Goal: Information Seeking & Learning: Learn about a topic

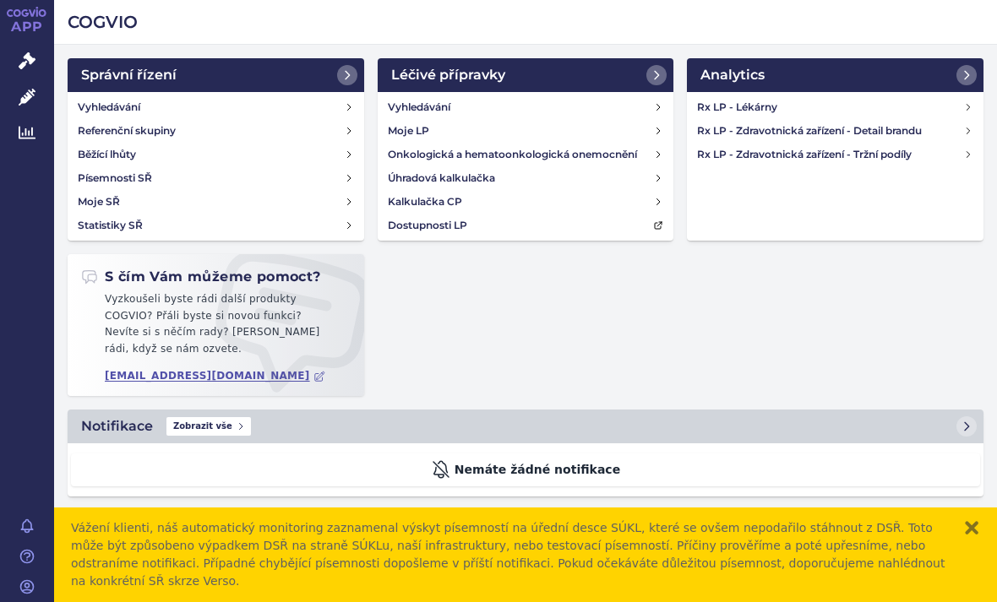
click at [983, 68] on link "Analytics" at bounding box center [835, 75] width 297 height 34
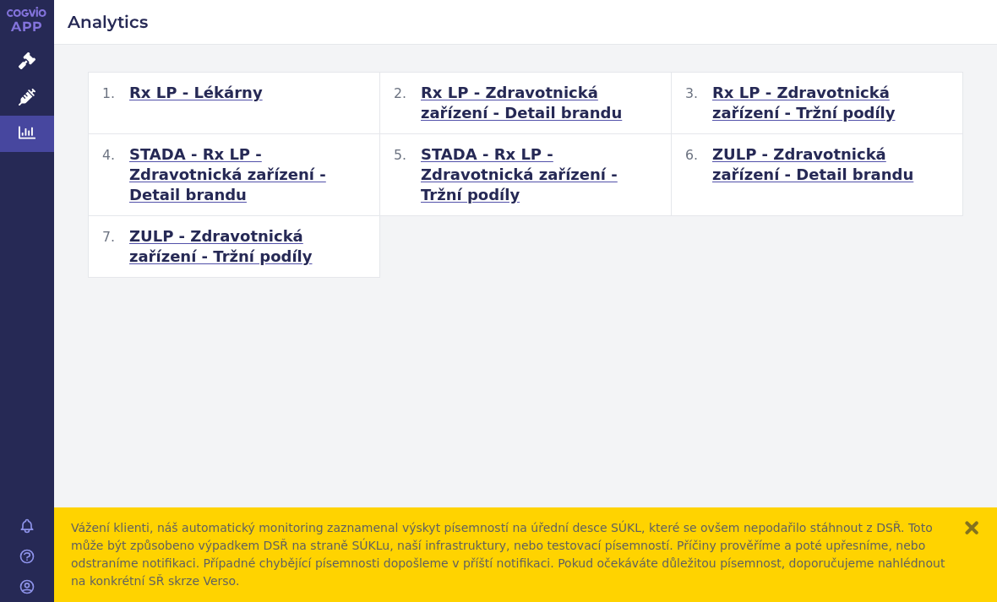
click at [516, 176] on span "STADA - Rx LP - Zdravotnická zařízení - Tržní podíly" at bounding box center [539, 174] width 237 height 61
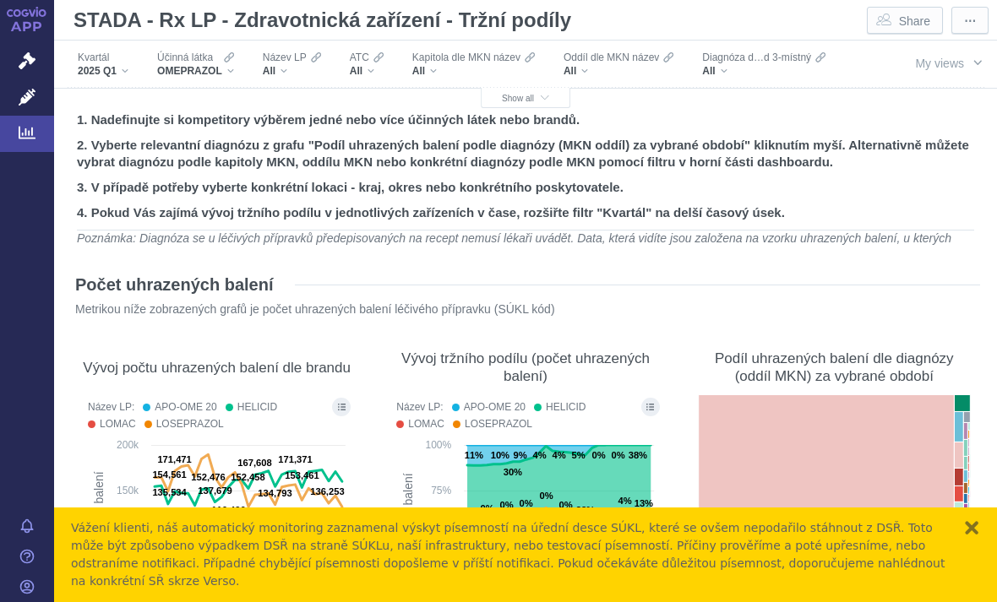
click at [110, 73] on span "2025 Q1" at bounding box center [97, 71] width 39 height 14
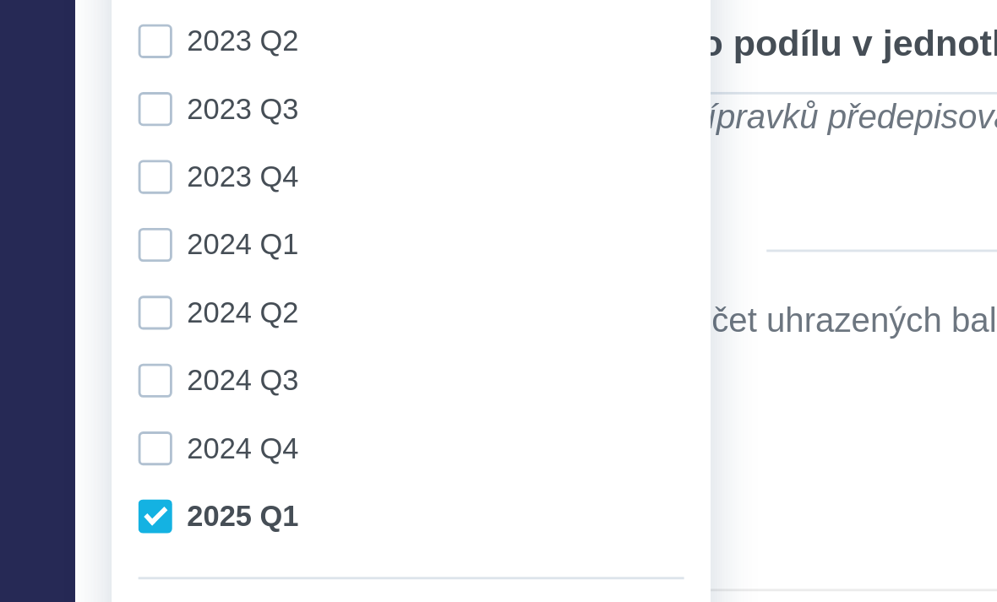
scroll to position [450, 0]
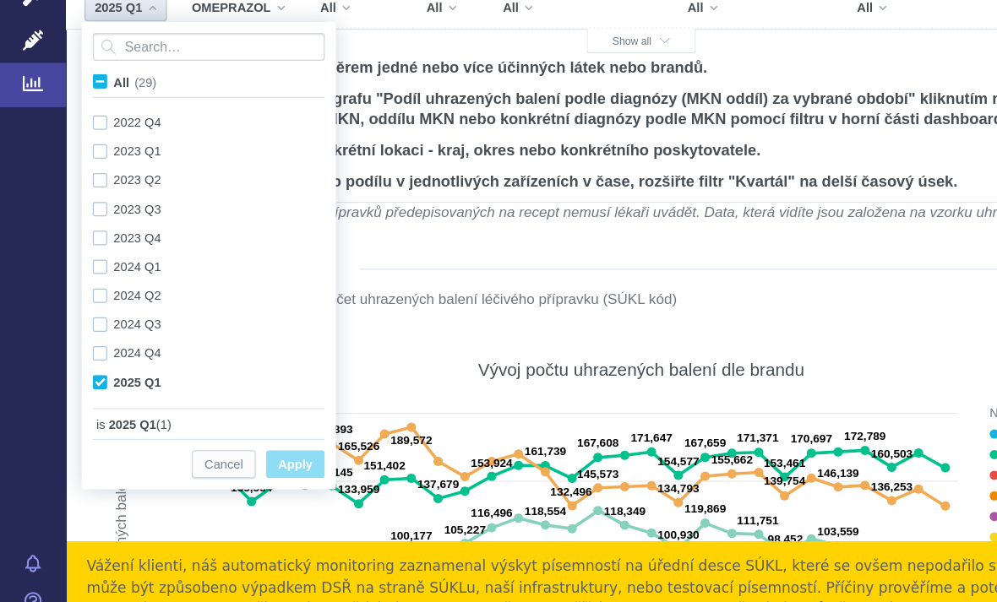
click at [321, 137] on h2 "2. Vyberte relevantní diagnózu z grafu "Podíl uhrazených balení podle diagnózy …" at bounding box center [525, 154] width 897 height 34
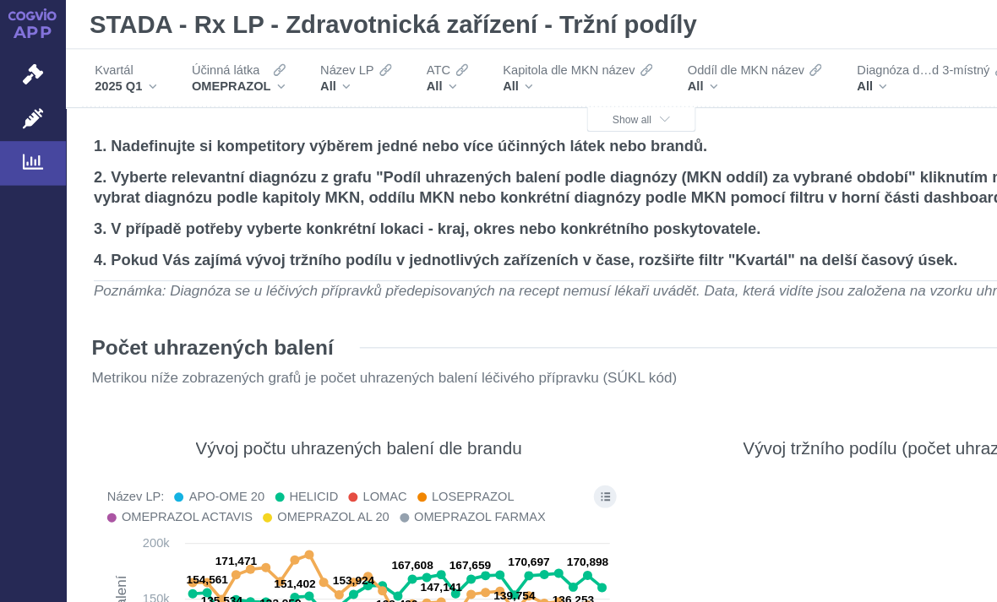
click at [231, 70] on div "OMEPRAZOL" at bounding box center [195, 71] width 77 height 14
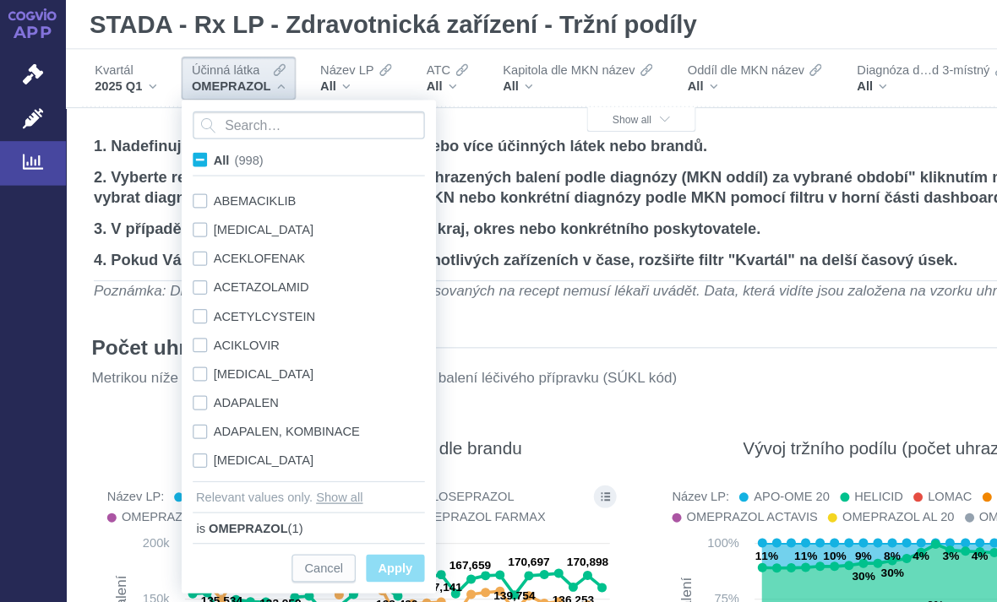
click at [234, 74] on div "OMEPRAZOL" at bounding box center [195, 71] width 77 height 14
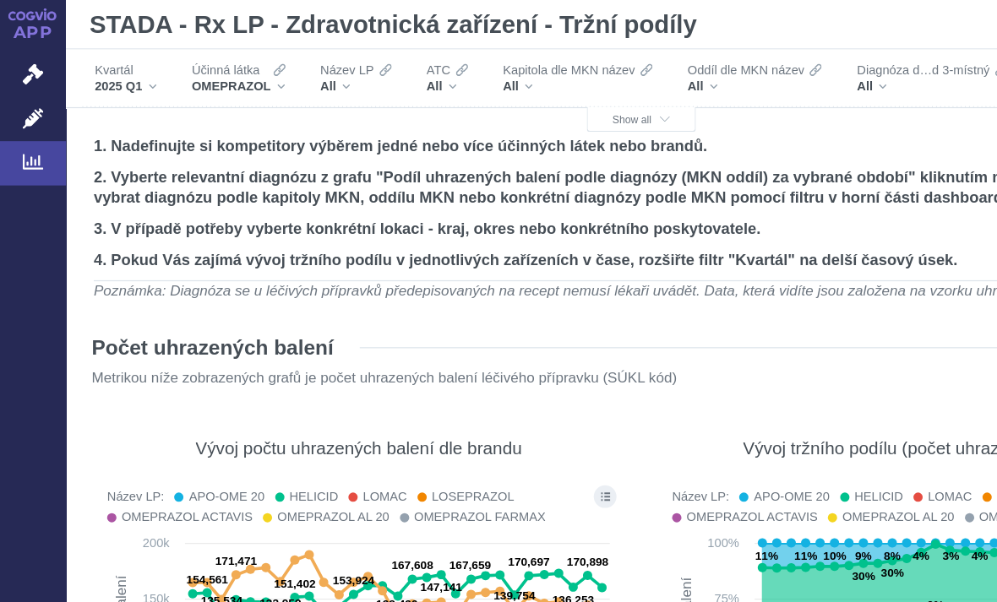
click at [238, 65] on div "Účinná látka OMEPRAZOL" at bounding box center [196, 63] width 94 height 35
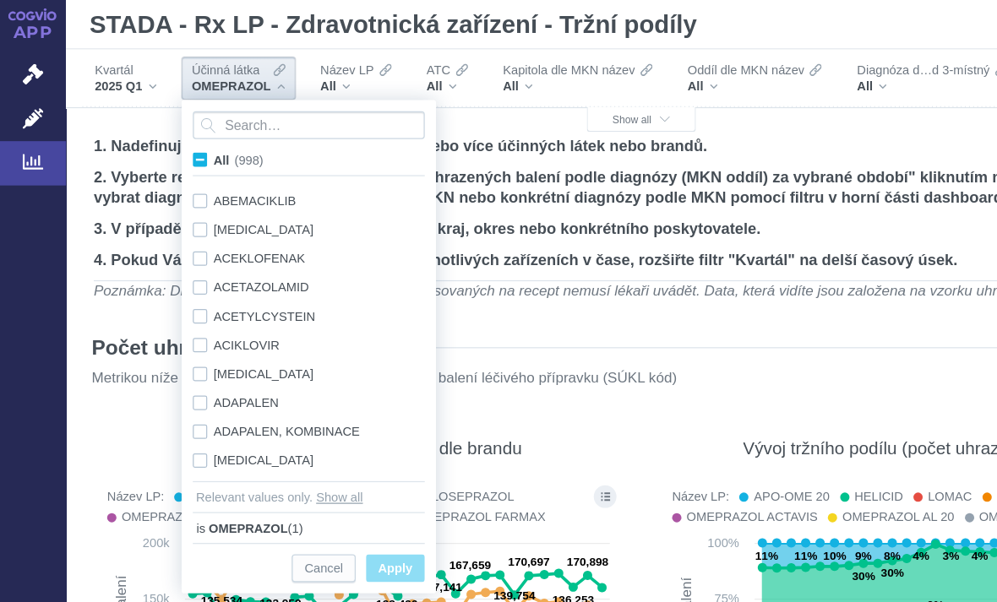
click at [260, 105] on input "Search attribute values" at bounding box center [253, 102] width 190 height 23
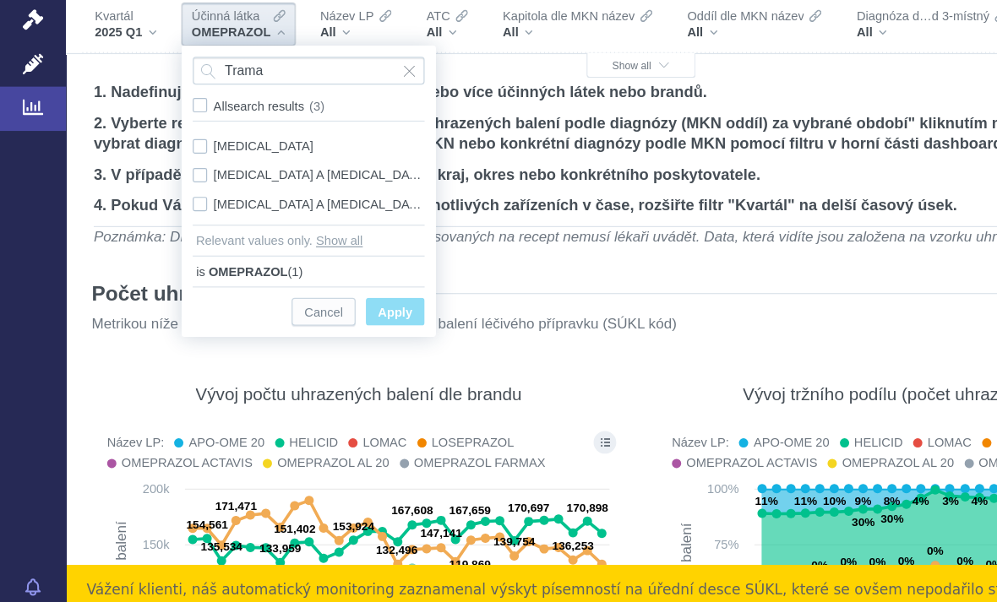
type input "Trama"
click at [171, 200] on div "[MEDICAL_DATA] A [MEDICAL_DATA] Only" at bounding box center [253, 212] width 207 height 24
checkbox input "true"
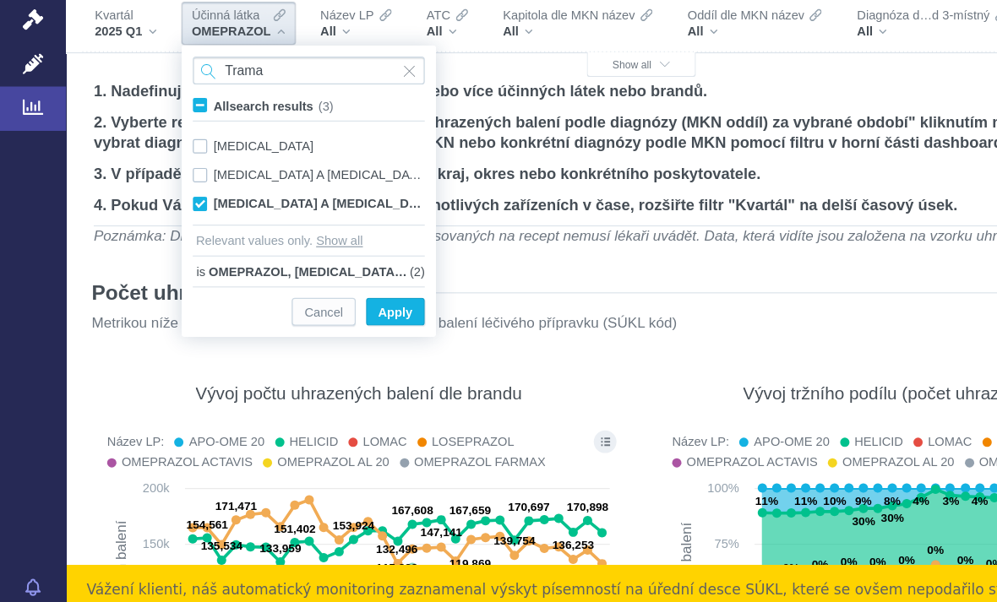
click at [284, 91] on input "Trama" at bounding box center [253, 102] width 190 height 23
click at [339, 91] on span "Input clear" at bounding box center [336, 102] width 12 height 23
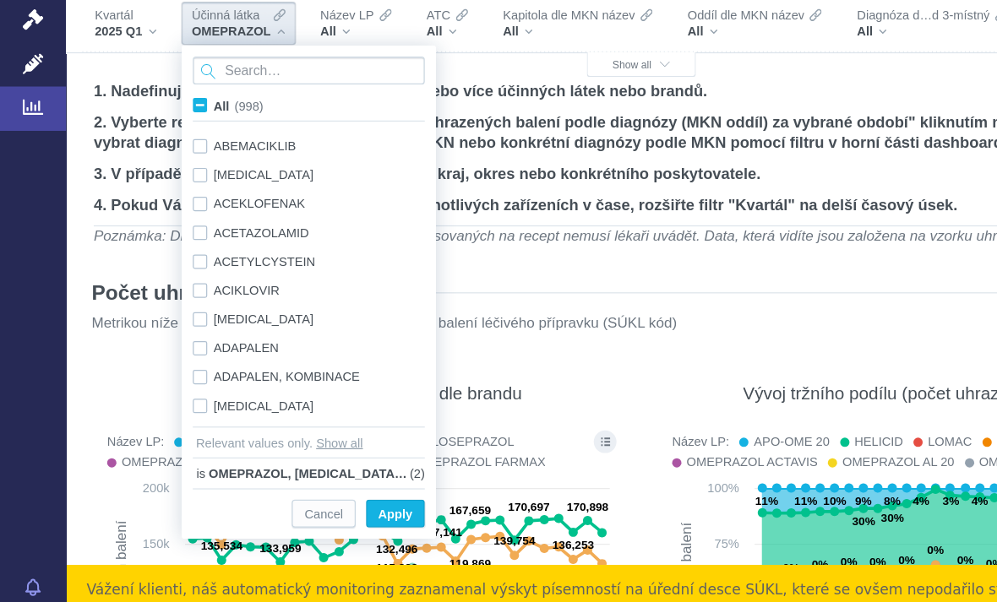
click at [195, 91] on input "Search attribute values" at bounding box center [253, 102] width 190 height 23
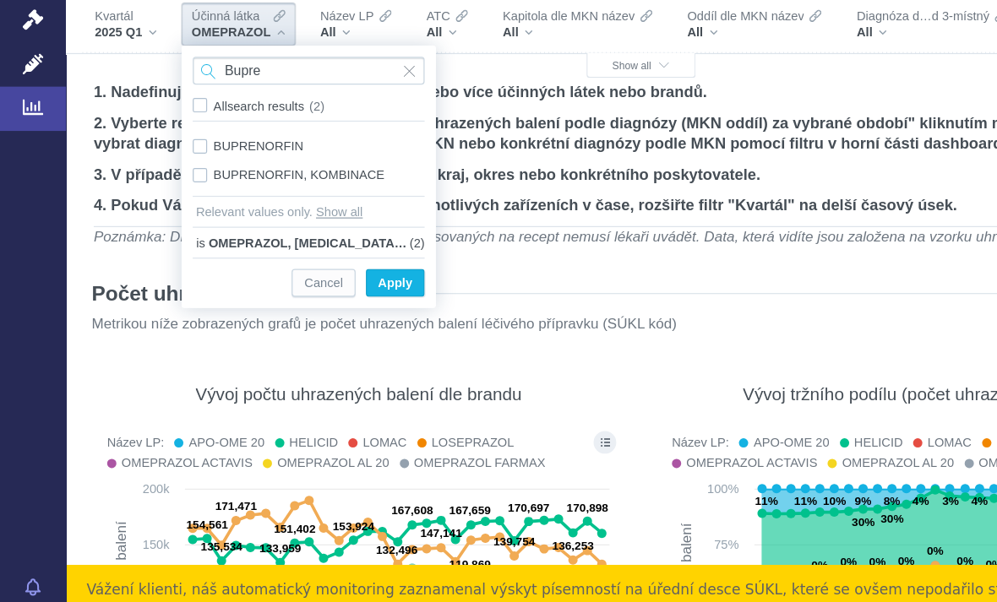
type input "Bupre"
click at [167, 153] on div "BUPRENORFIN Only" at bounding box center [253, 165] width 207 height 24
checkbox input "true"
click at [249, 91] on input "Bupre" at bounding box center [253, 102] width 190 height 23
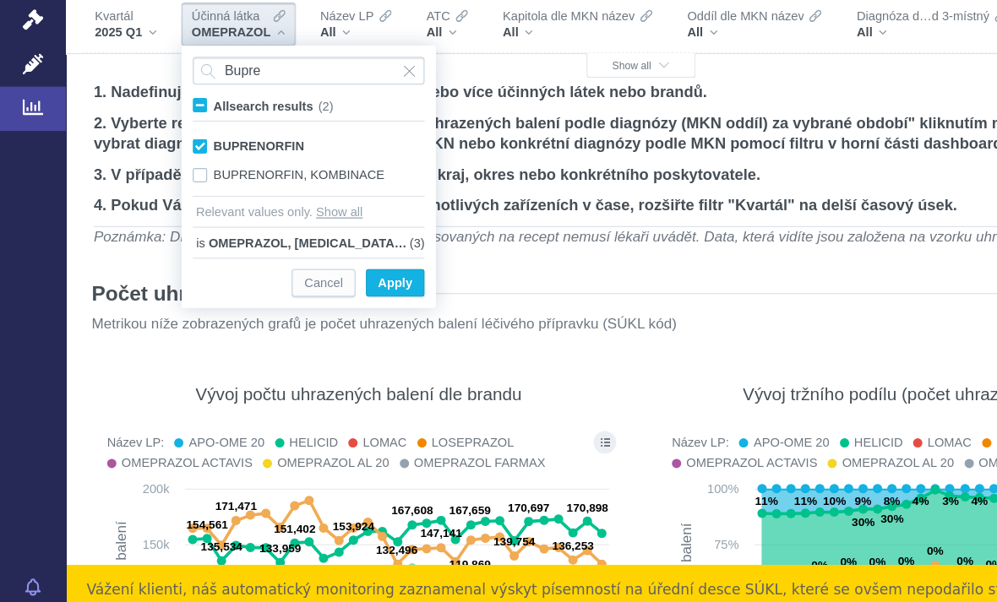
click at [337, 91] on span "Input clear" at bounding box center [336, 102] width 12 height 23
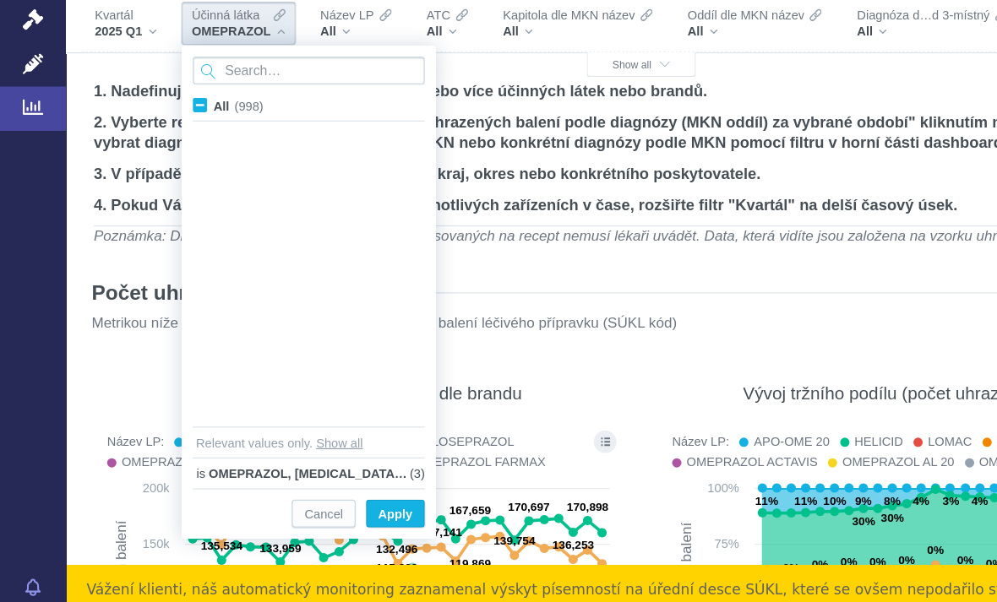
scroll to position [2567, 0]
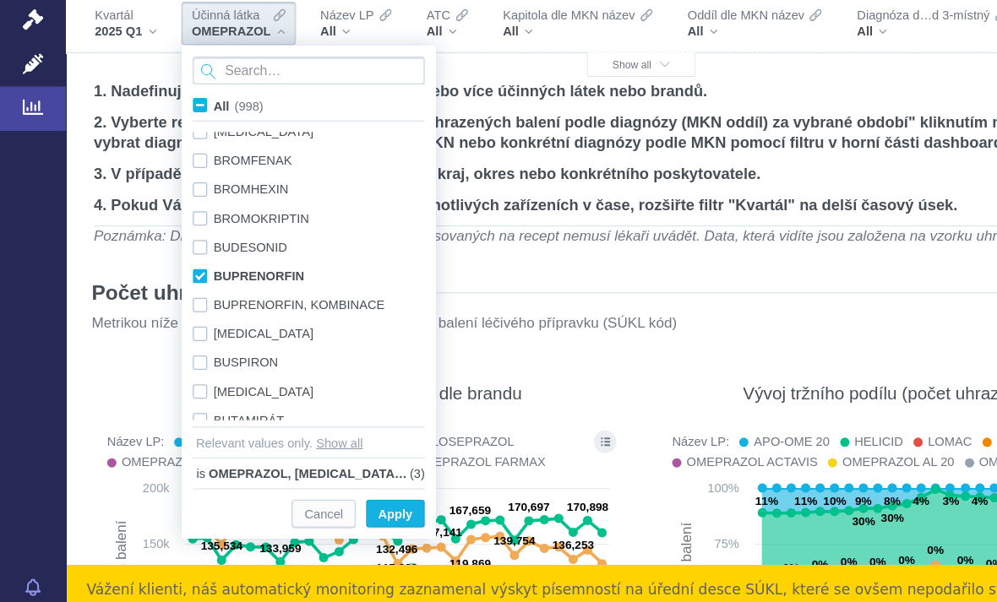
click at [195, 91] on input "Search attribute values" at bounding box center [253, 102] width 190 height 23
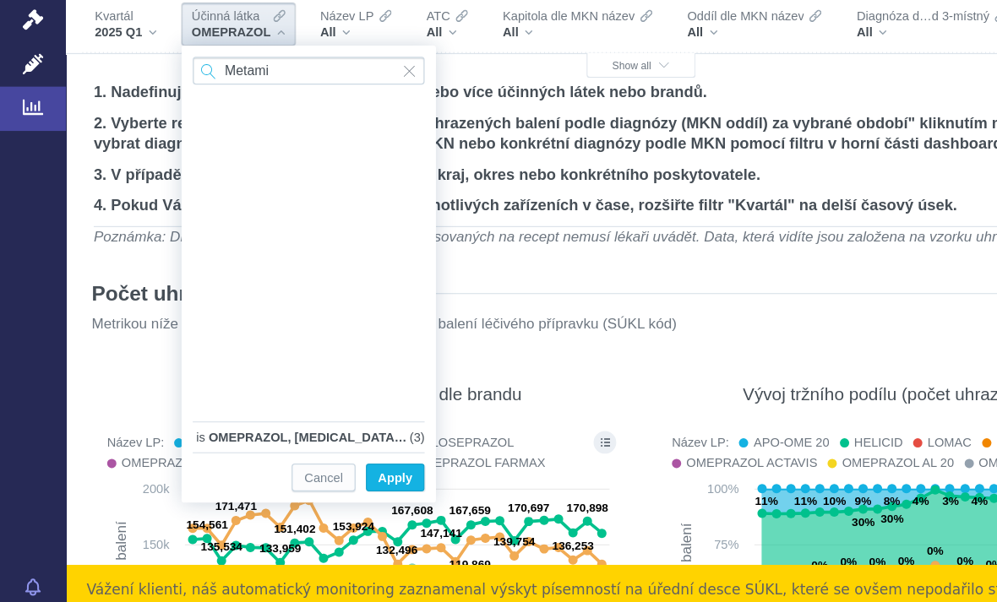
type input "Metam"
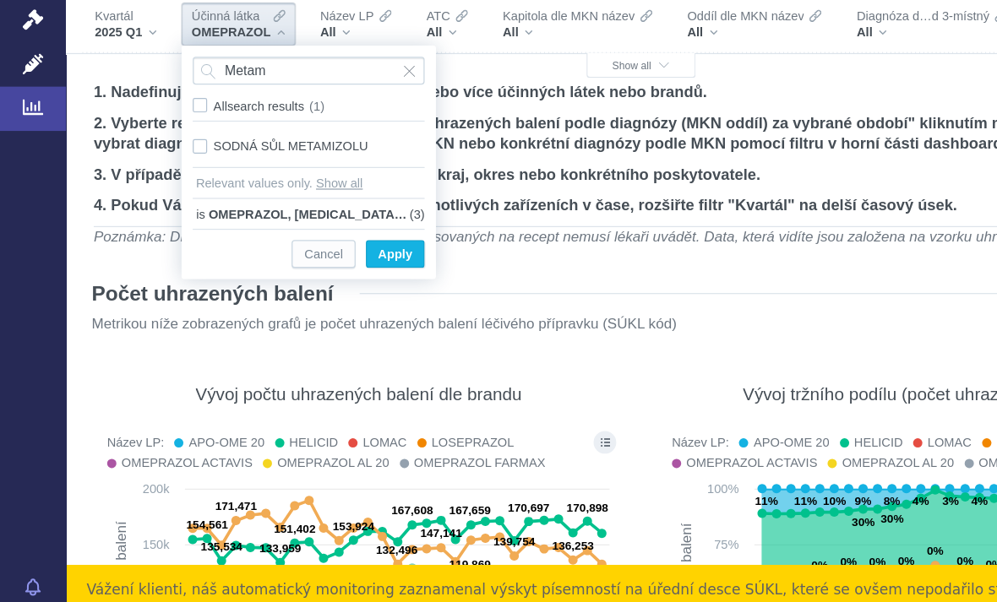
click at [167, 153] on div "SODNÁ SŮL METAMIZOLU Only" at bounding box center [253, 165] width 207 height 24
checkbox input "true"
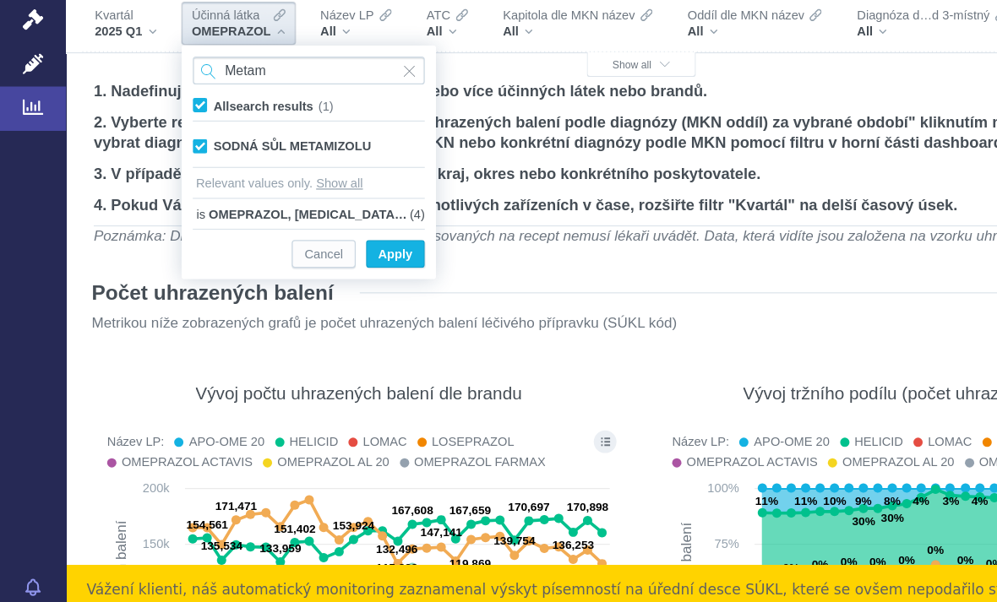
click at [264, 91] on input "Metam" at bounding box center [253, 102] width 190 height 23
click at [338, 91] on span "Input clear" at bounding box center [336, 102] width 12 height 23
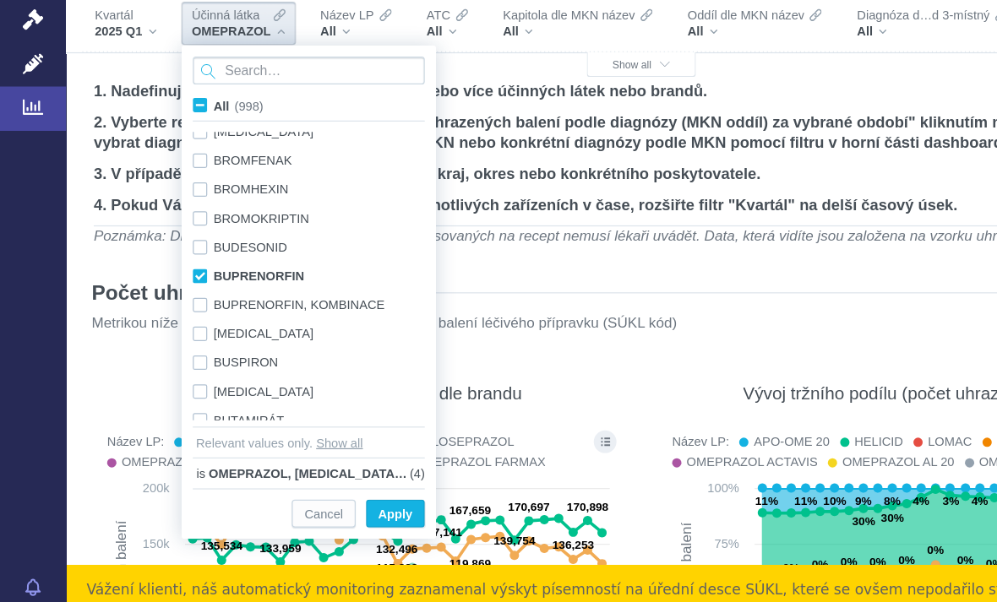
click at [202, 91] on input "Search attribute values" at bounding box center [253, 102] width 190 height 23
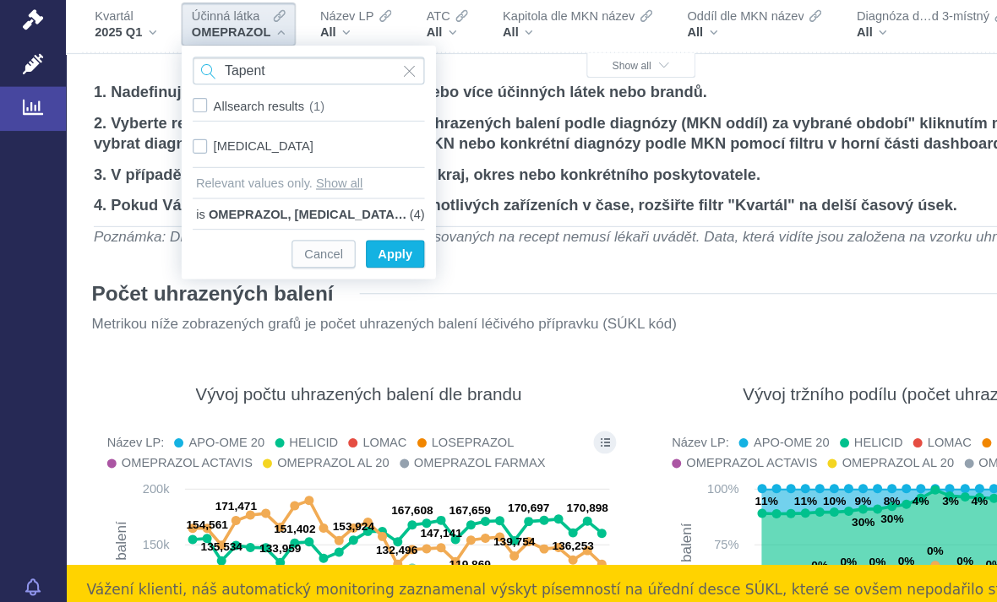
type input "Tapent"
click at [167, 153] on div "[MEDICAL_DATA] Only" at bounding box center [253, 165] width 207 height 24
checkbox input "true"
click at [288, 91] on input "Tapent" at bounding box center [253, 102] width 190 height 23
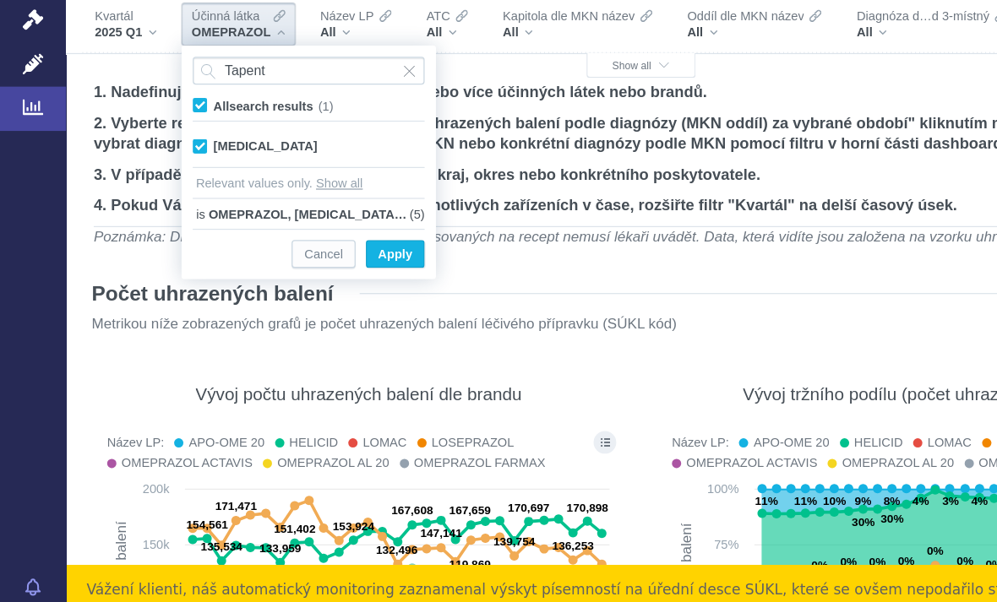
click at [338, 91] on span "Input clear" at bounding box center [336, 102] width 12 height 23
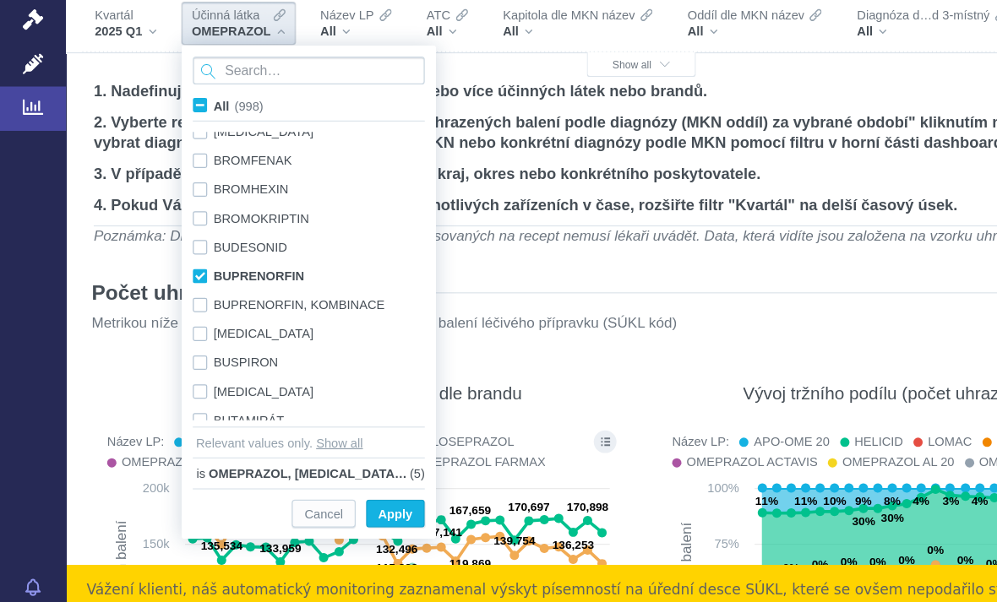
click at [203, 91] on input "Search attribute values" at bounding box center [253, 102] width 190 height 23
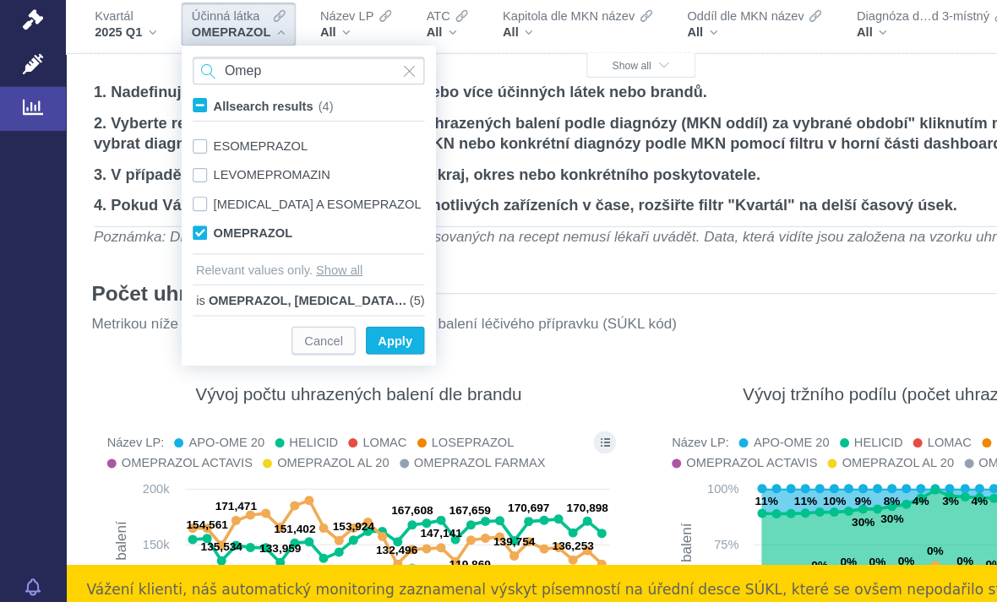
type input "Omep"
click at [166, 224] on div "OMEPRAZOL Only" at bounding box center [253, 236] width 207 height 24
checkbox input "false"
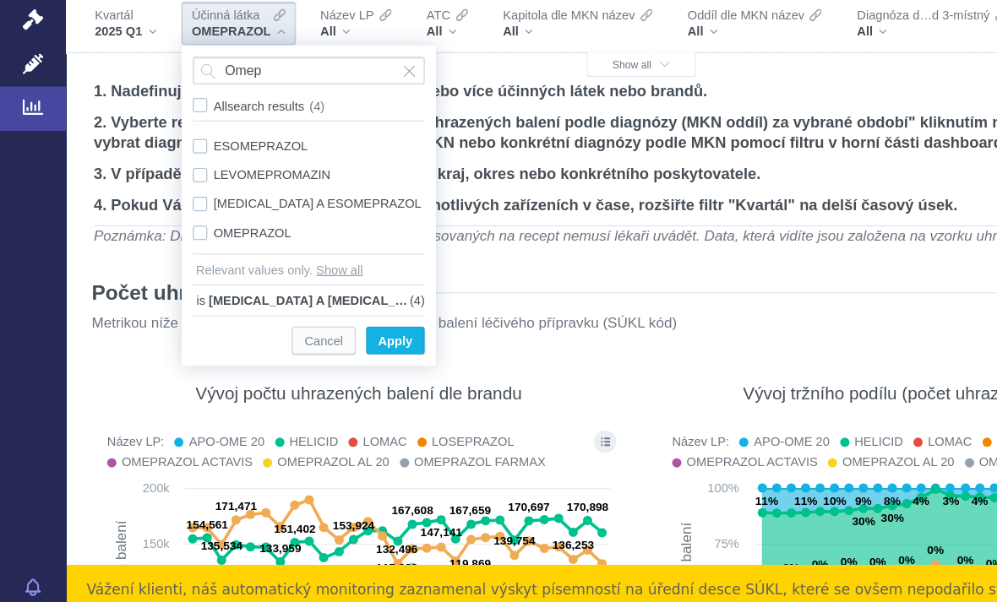
click at [538, 94] on span "Show all" at bounding box center [525, 98] width 47 height 9
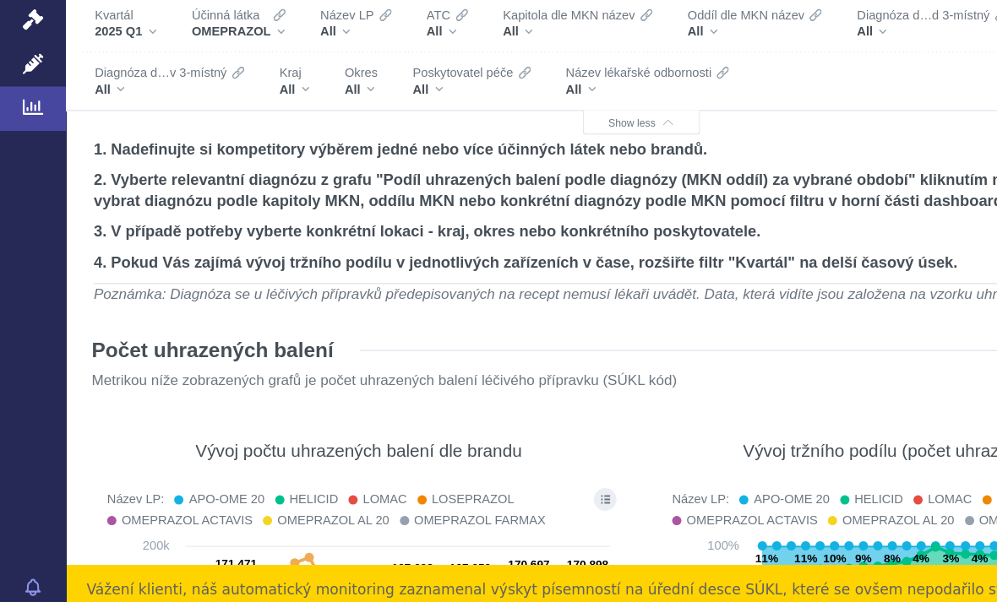
click at [303, 112] on div "All" at bounding box center [295, 119] width 27 height 14
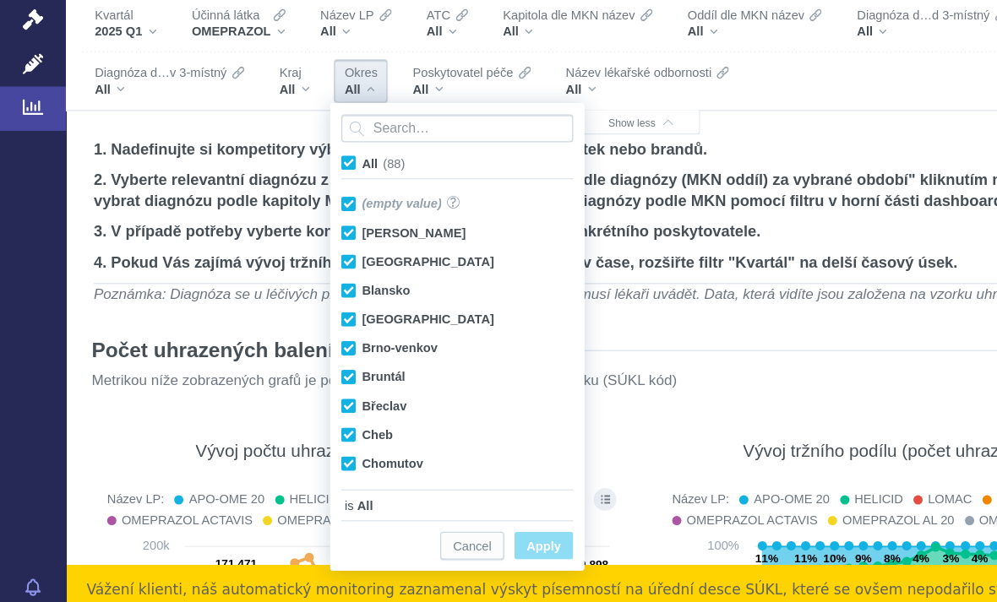
click at [297, 173] on span "All (88)" at bounding box center [314, 179] width 35 height 12
click at [297, 170] on input "All (88)" at bounding box center [302, 175] width 11 height 11
checkbox input "false"
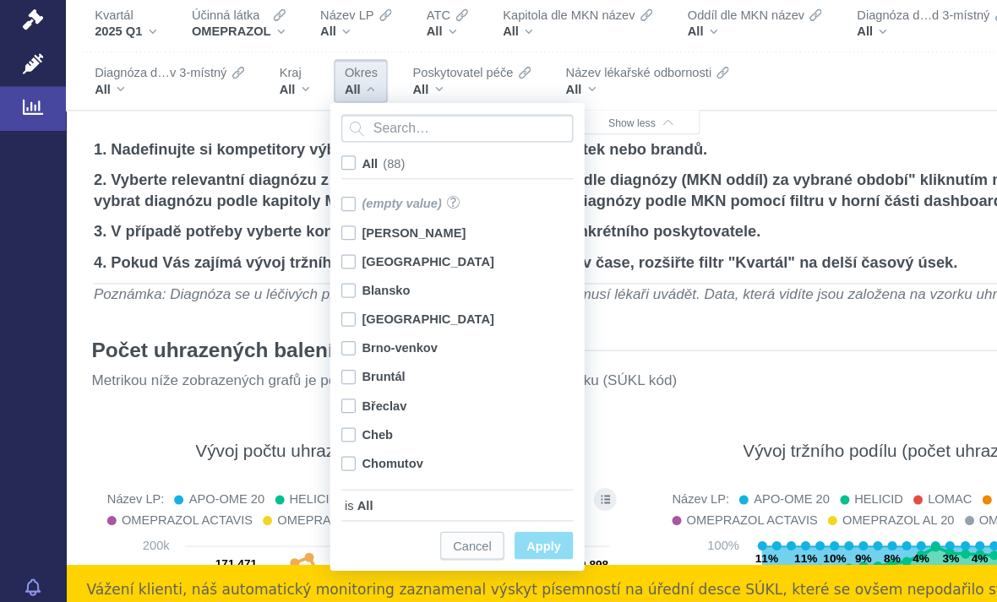
checkbox input "false"
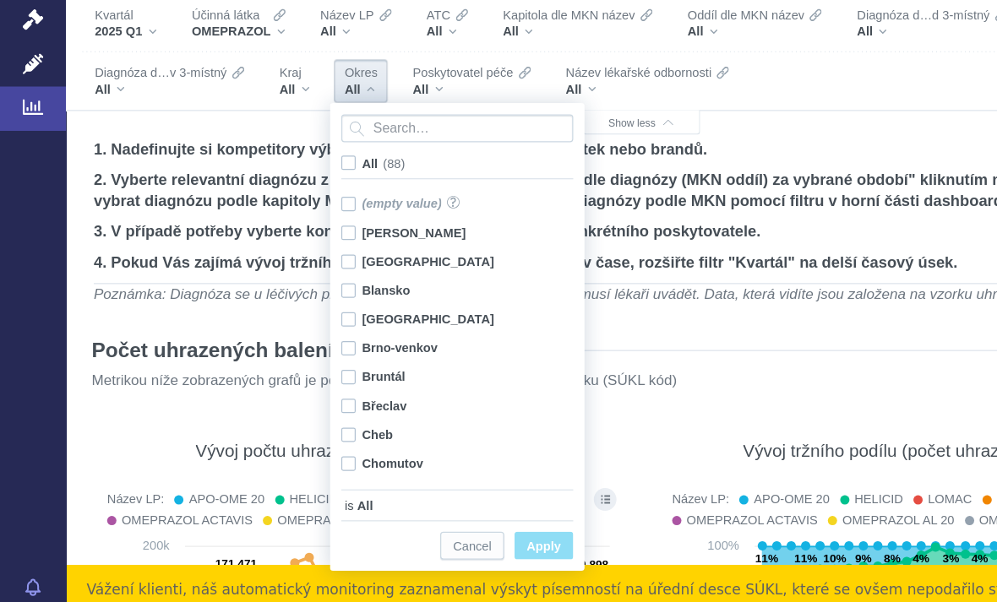
checkbox input "false"
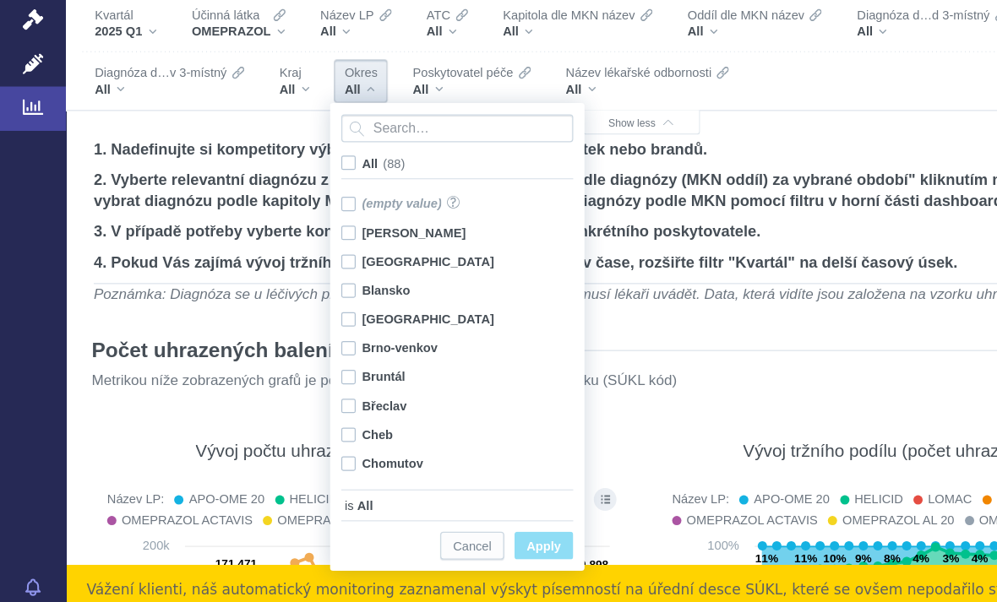
checkbox input "false"
click at [372, 139] on input "Search attribute values" at bounding box center [375, 150] width 190 height 23
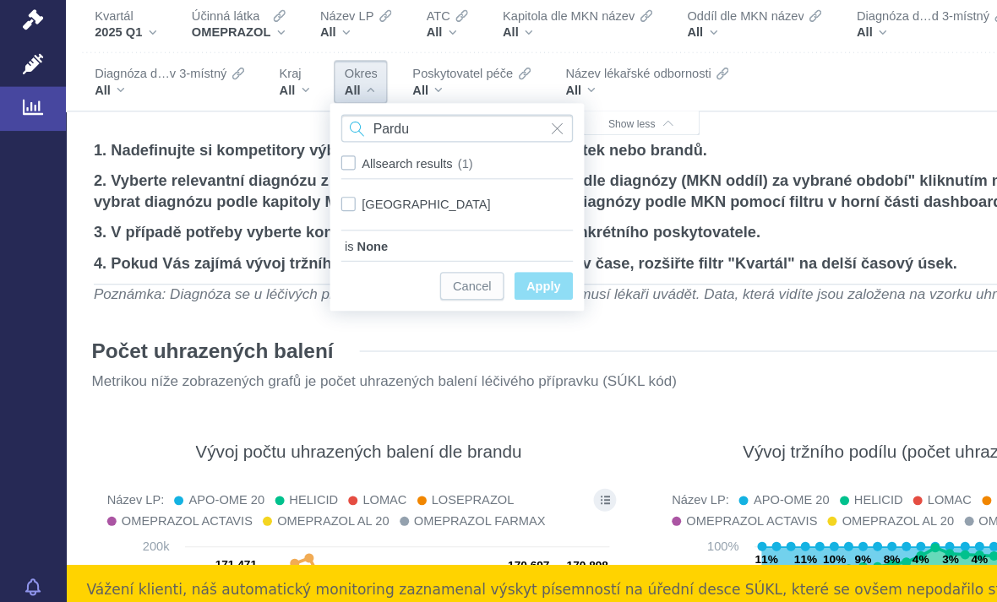
type input "Pardu"
click at [285, 200] on div "Pardubice Only" at bounding box center [374, 212] width 207 height 24
checkbox input "true"
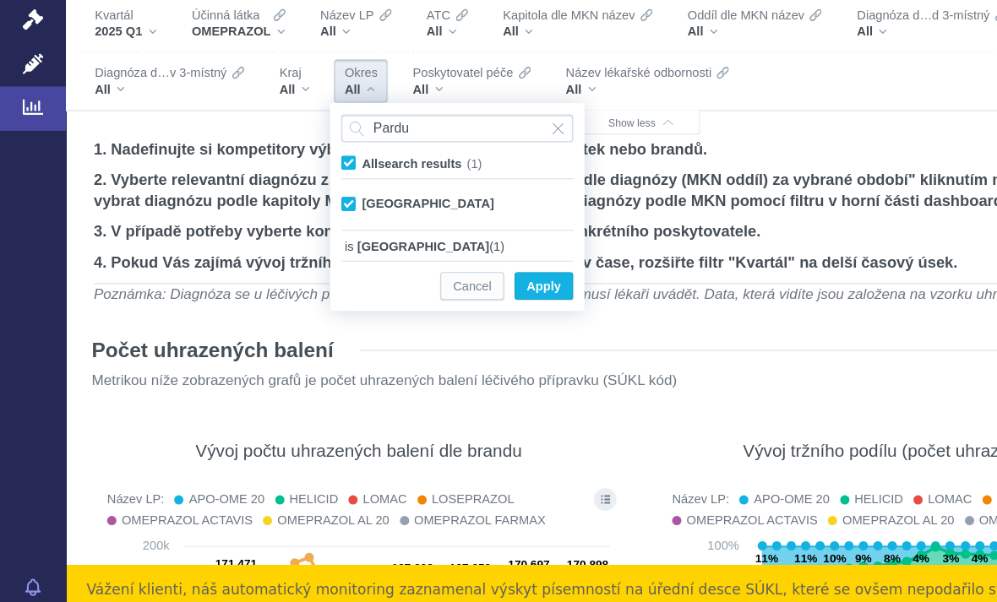
click at [444, 270] on span "Apply" at bounding box center [446, 280] width 28 height 21
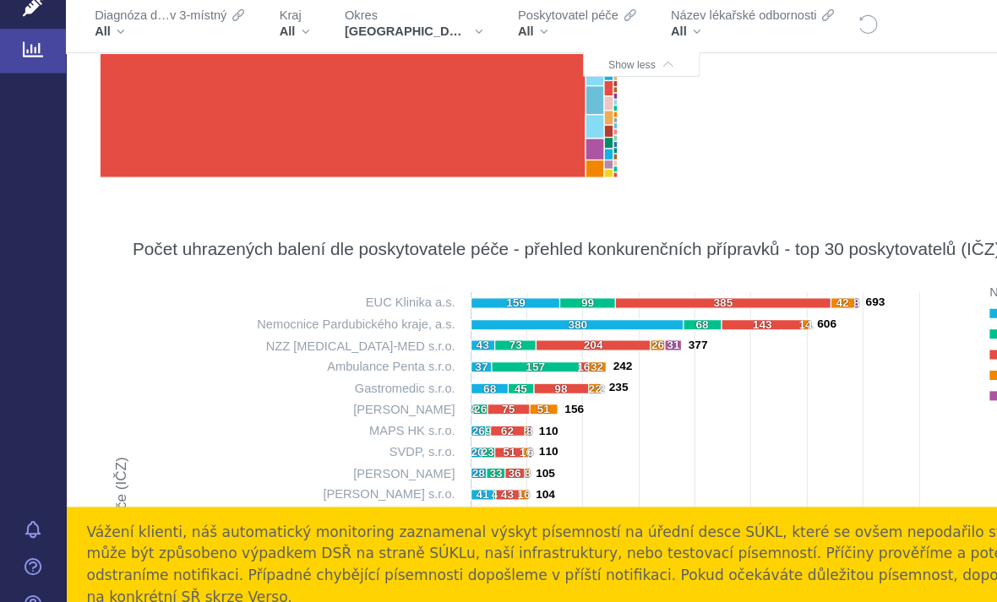
scroll to position [859, 0]
